Goal: Transaction & Acquisition: Purchase product/service

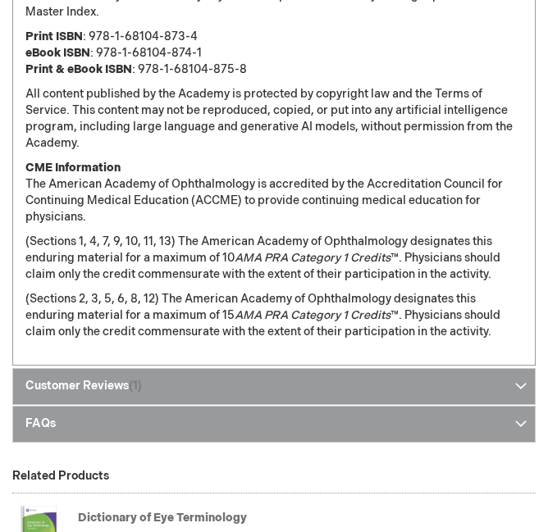
scroll to position [2020, 0]
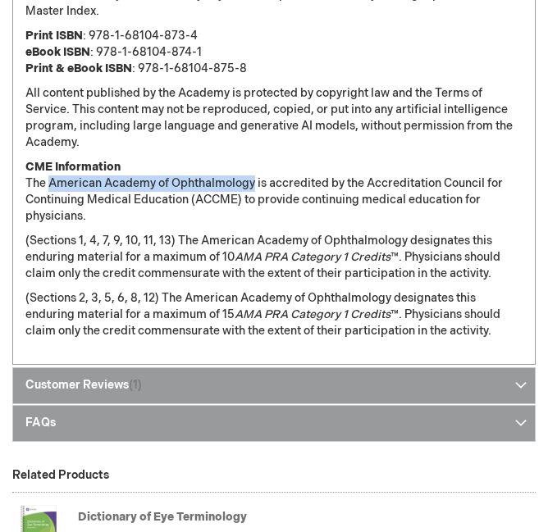
drag, startPoint x: 49, startPoint y: 183, endPoint x: 253, endPoint y: 181, distance: 203.3
click at [253, 181] on p "CME Information The American Academy of Ophthalmology is accredited by the Accr…" at bounding box center [273, 192] width 497 height 66
copy p "American Academy of Ophthalmology"
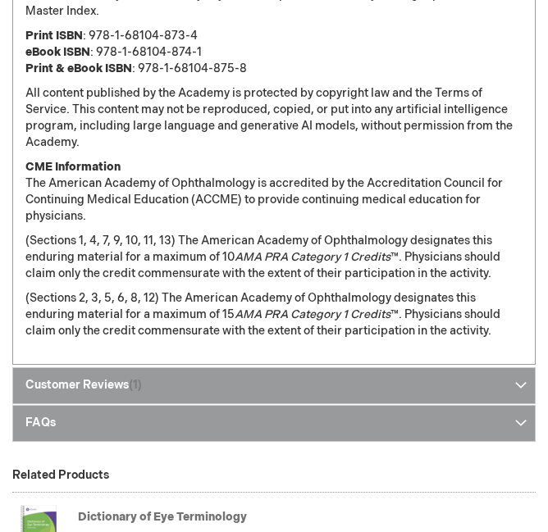
click at [153, 237] on p "(Sections 1, 4, 7, 9, 10, 11, 13) The American Academy of Ophthalmology designa…" at bounding box center [273, 257] width 497 height 49
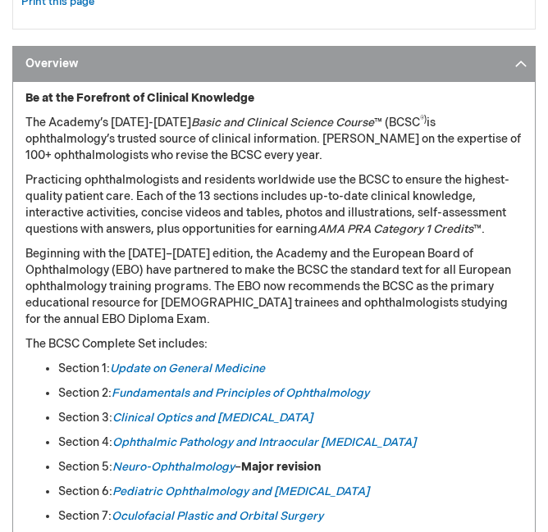
scroll to position [989, 0]
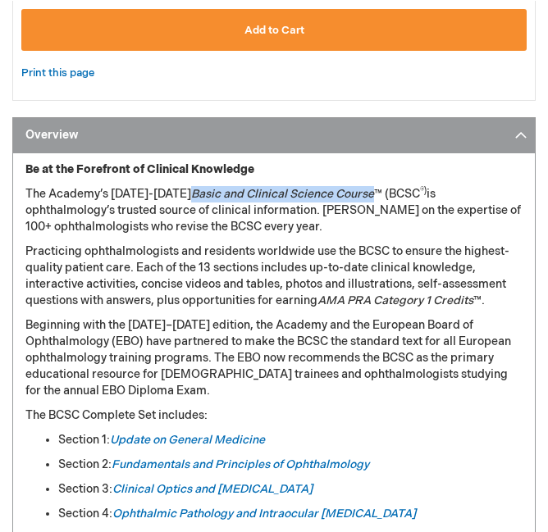
drag, startPoint x: 177, startPoint y: 193, endPoint x: 357, endPoint y: 198, distance: 180.4
click at [357, 198] on p "The Academy’s [DATE]-[DATE] Basic and Clinical Science Course ™ (BCSC ®) is oph…" at bounding box center [273, 210] width 497 height 49
copy em "Basic and Clinical Science Course"
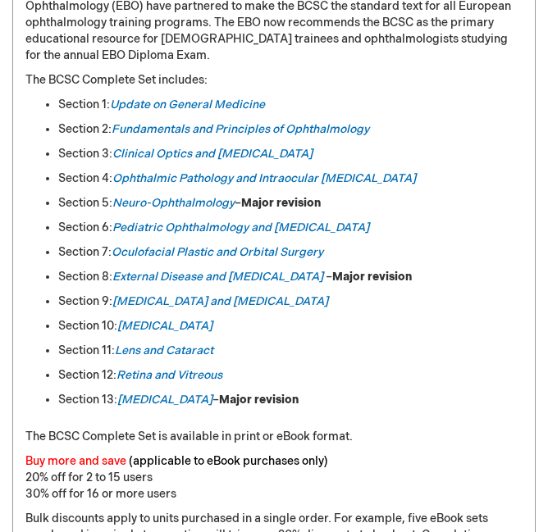
scroll to position [1325, 0]
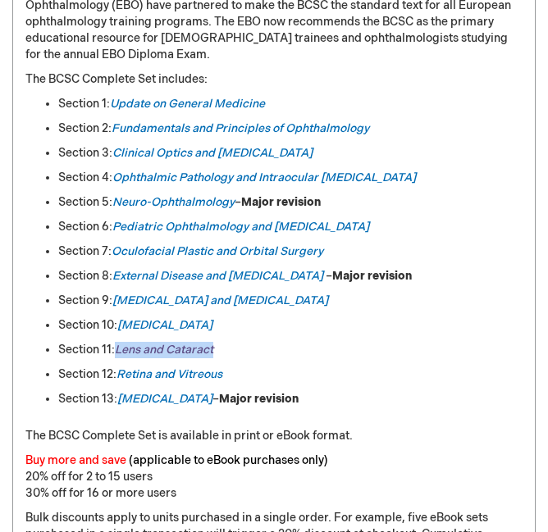
drag, startPoint x: 221, startPoint y: 349, endPoint x: 119, endPoint y: 354, distance: 102.6
click at [119, 354] on li "Section 11: Lens and Cataract" at bounding box center [290, 350] width 464 height 16
copy em "Lens and Cataract"
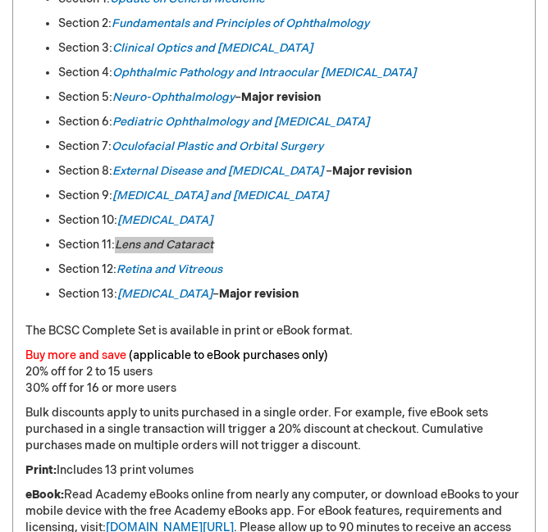
scroll to position [1429, 0]
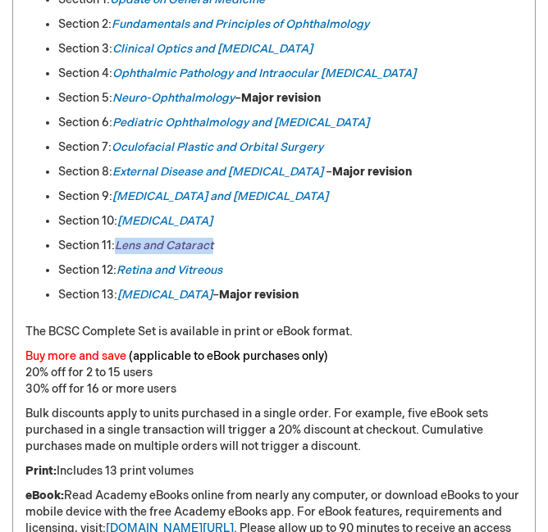
click at [175, 243] on em "Lens and Cataract" at bounding box center [164, 246] width 98 height 14
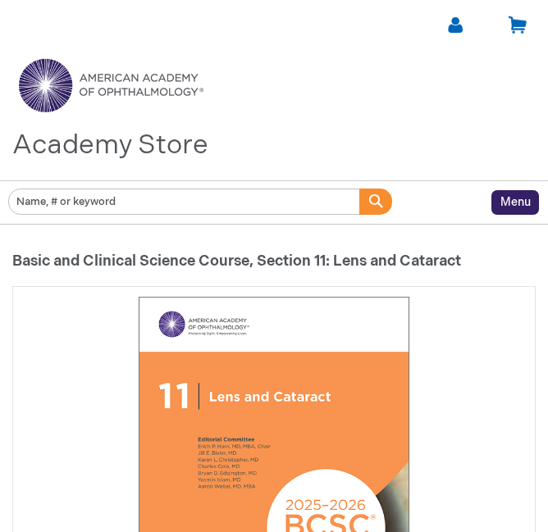
type input "0"
